Goal: Task Accomplishment & Management: Use online tool/utility

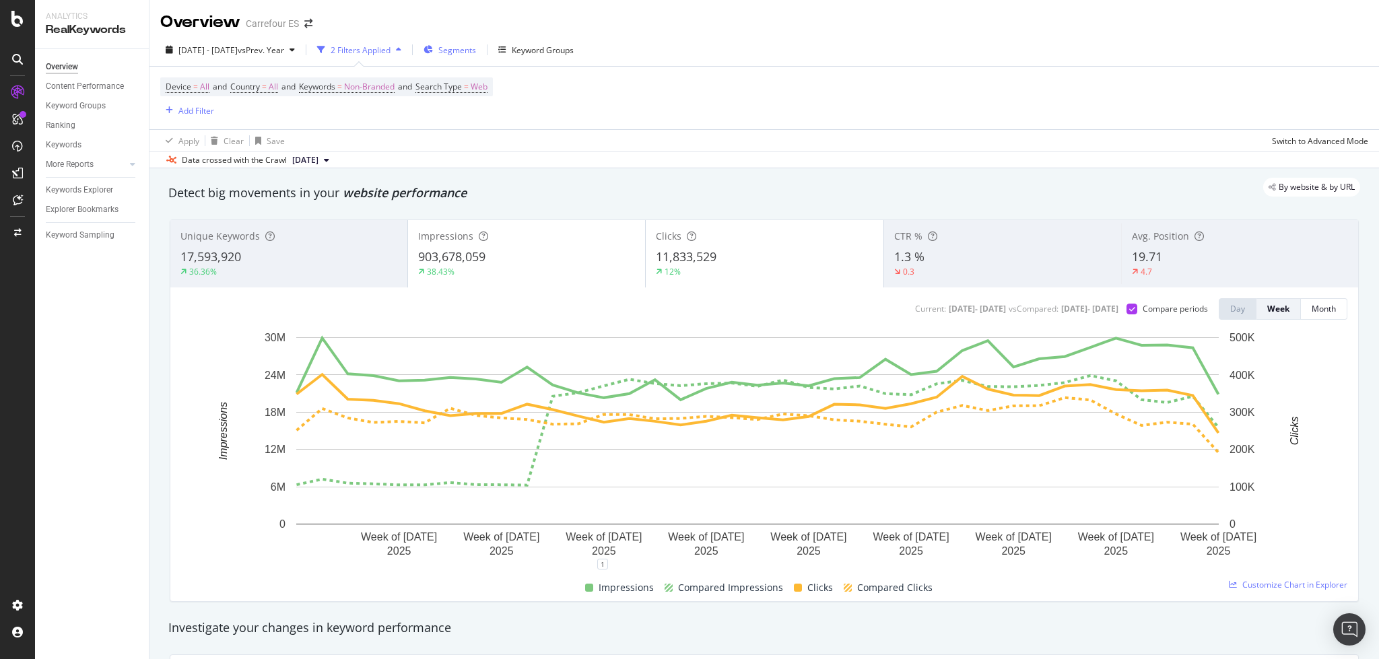
click at [476, 52] on span "Segments" at bounding box center [457, 49] width 38 height 11
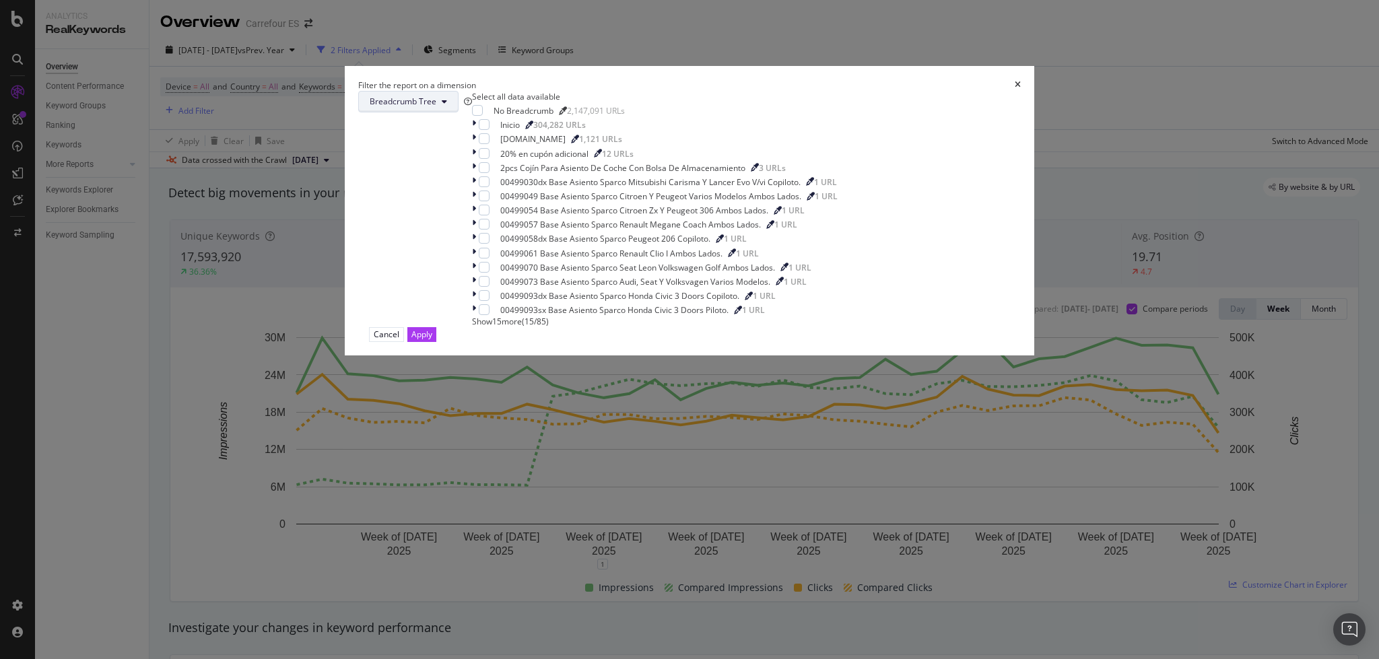
click at [436, 107] on span "Breadcrumb Tree" at bounding box center [403, 101] width 67 height 11
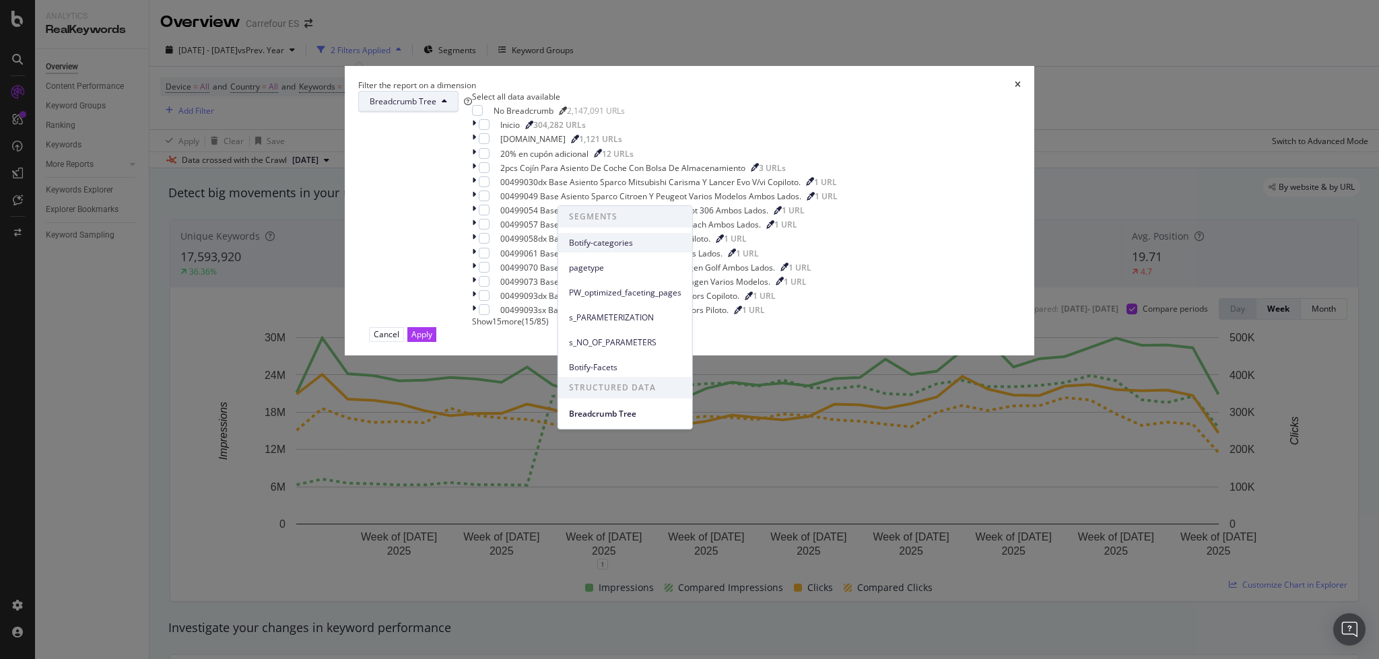
click at [618, 244] on span "Botify-categories" at bounding box center [625, 243] width 112 height 12
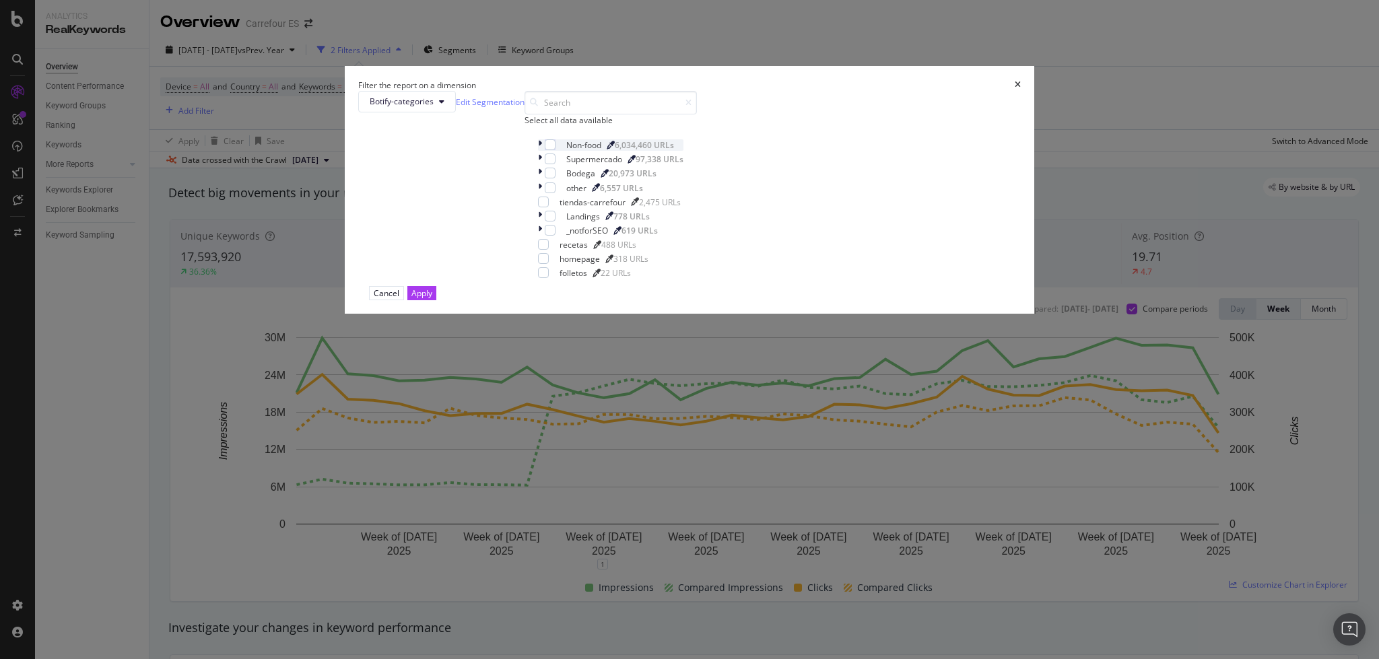
click at [542, 151] on icon "modal" at bounding box center [540, 144] width 4 height 11
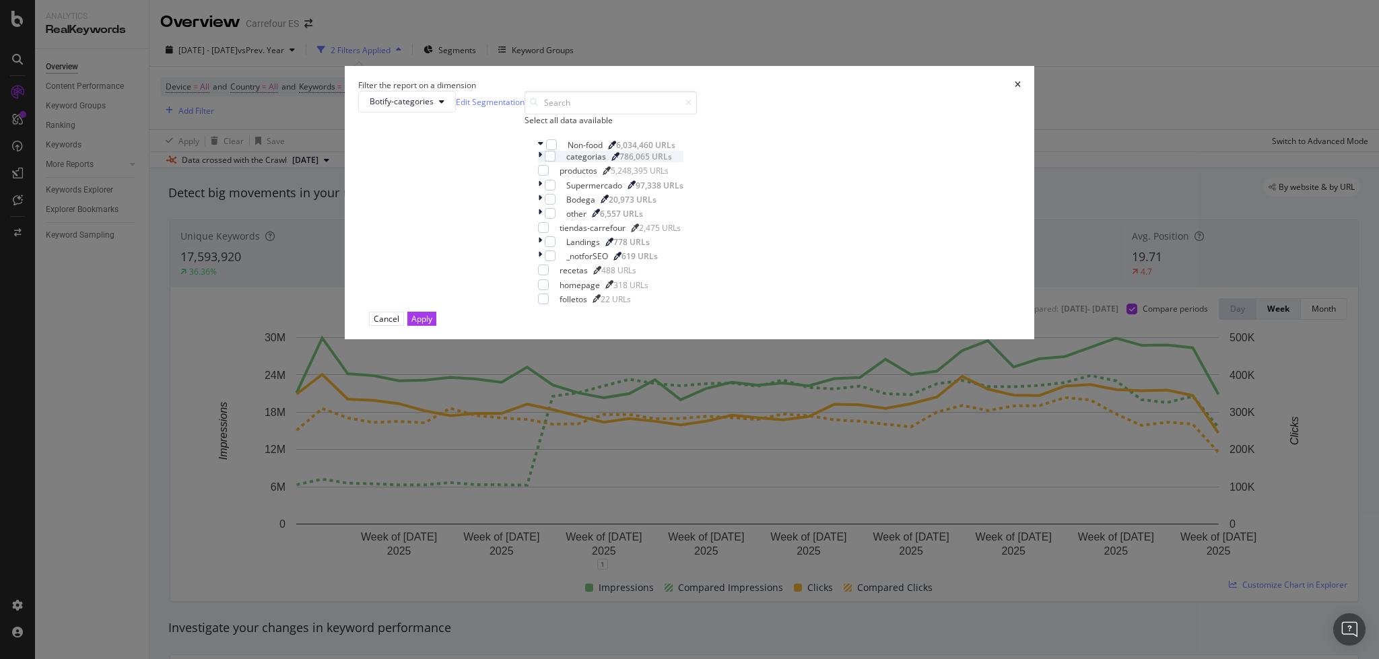
click at [542, 162] on icon "modal" at bounding box center [540, 156] width 4 height 11
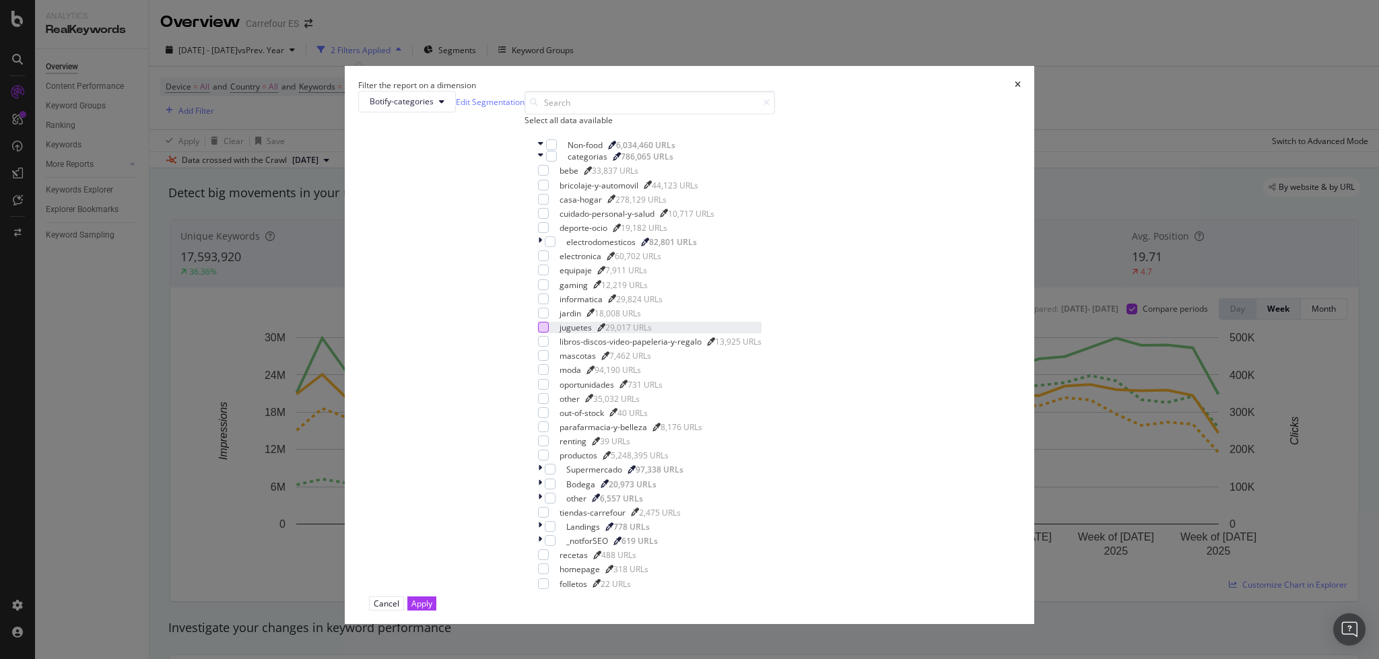
click at [549, 333] on div "modal" at bounding box center [543, 327] width 11 height 11
click at [432, 598] on div "Apply" at bounding box center [421, 603] width 21 height 11
